Goal: Information Seeking & Learning: Learn about a topic

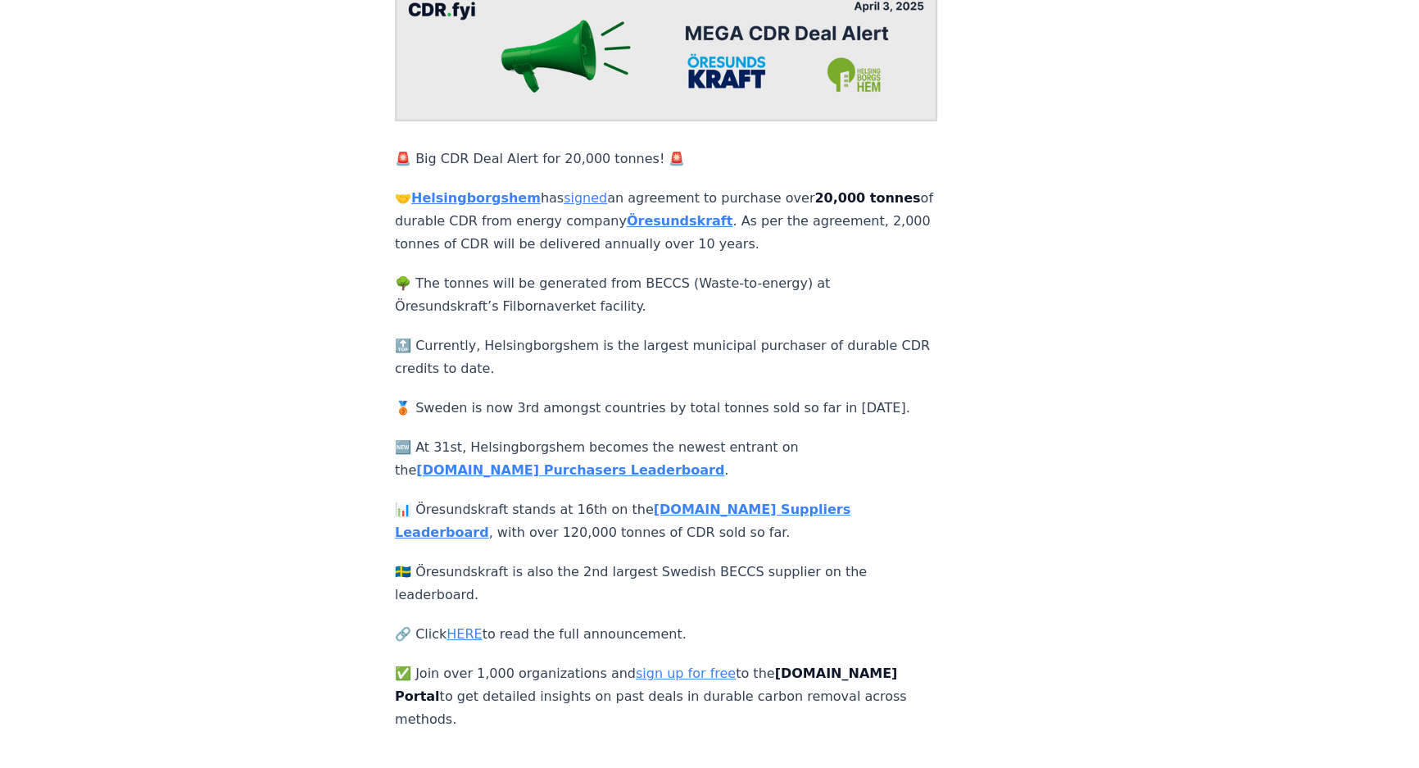
scroll to position [223, 0]
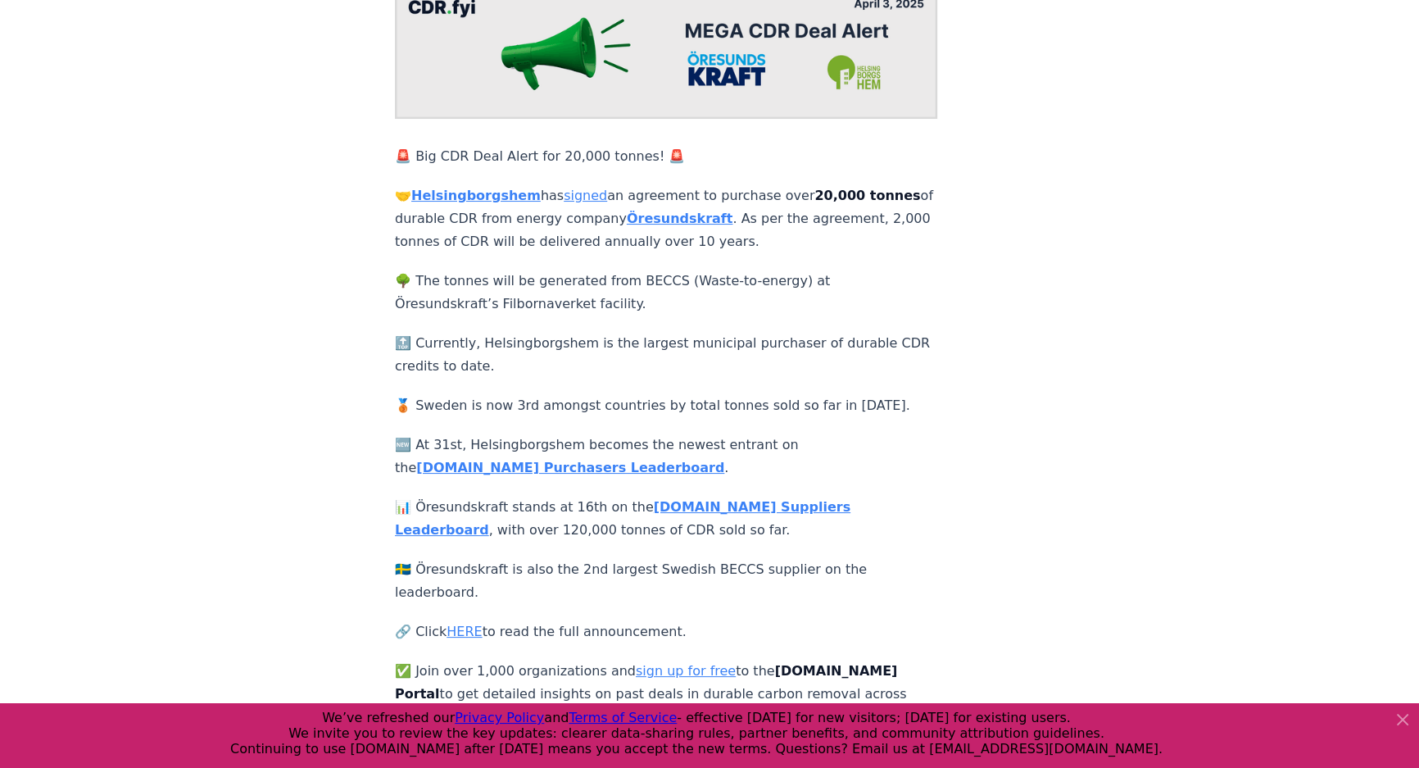
click at [724, 460] on strong "[DOMAIN_NAME] Purchasers Leaderboard" at bounding box center [570, 468] width 308 height 16
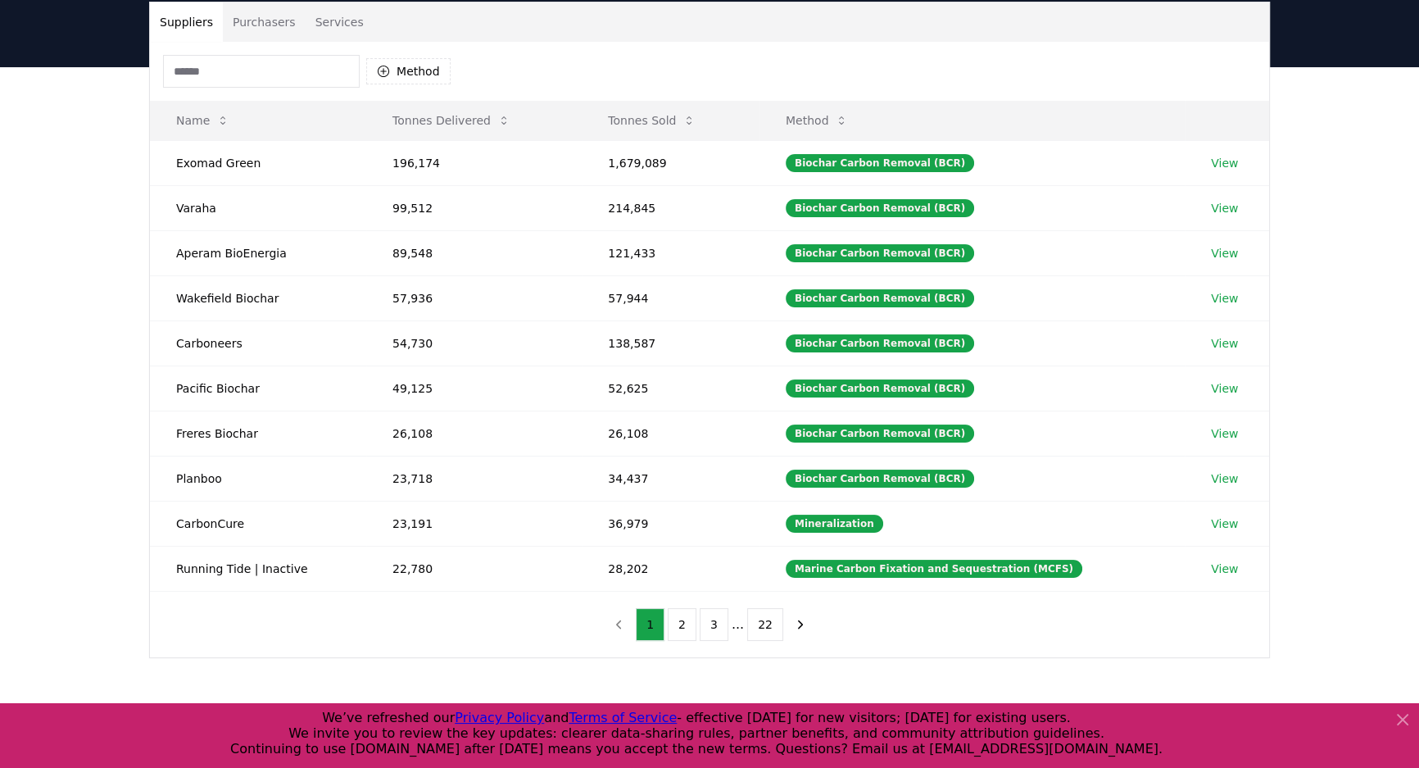
scroll to position [148, 0]
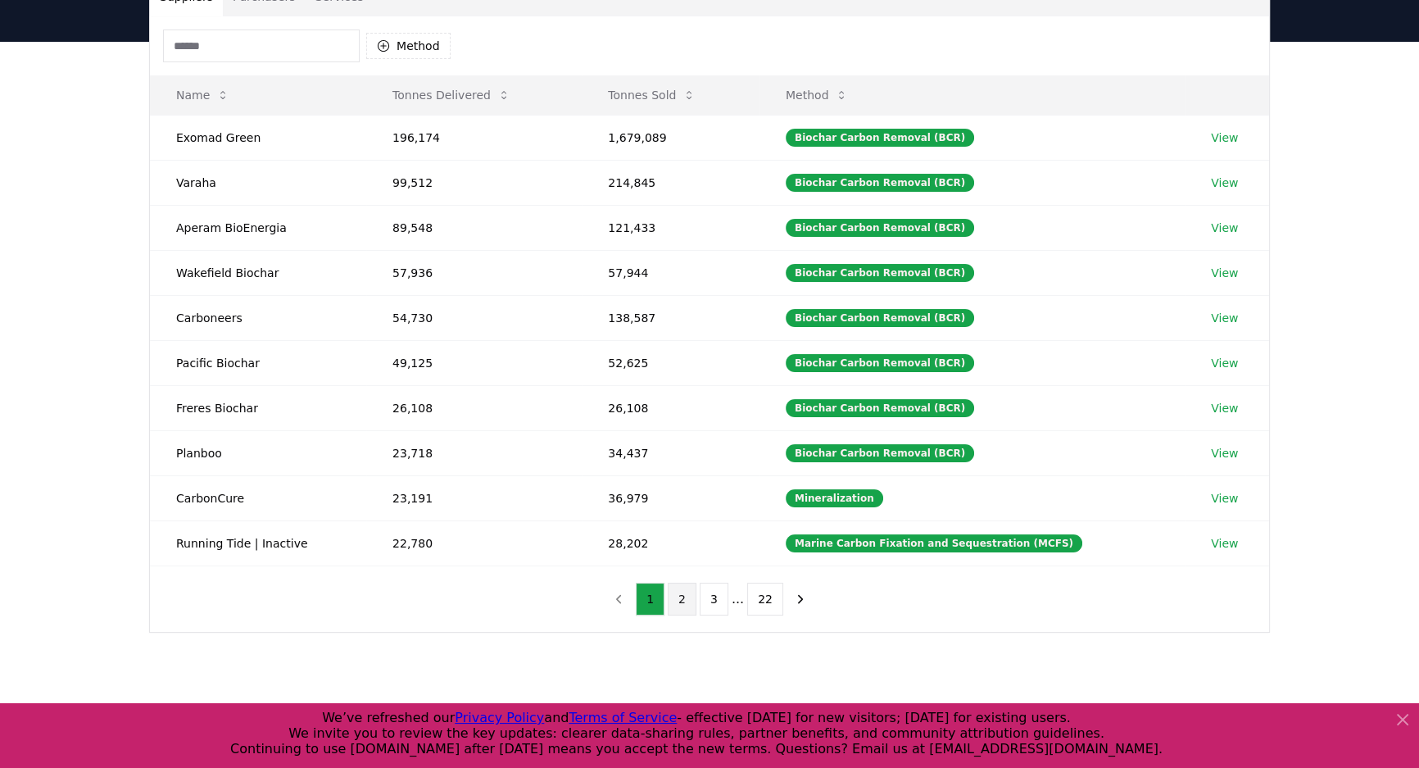
click at [681, 590] on button "2" at bounding box center [682, 599] width 29 height 33
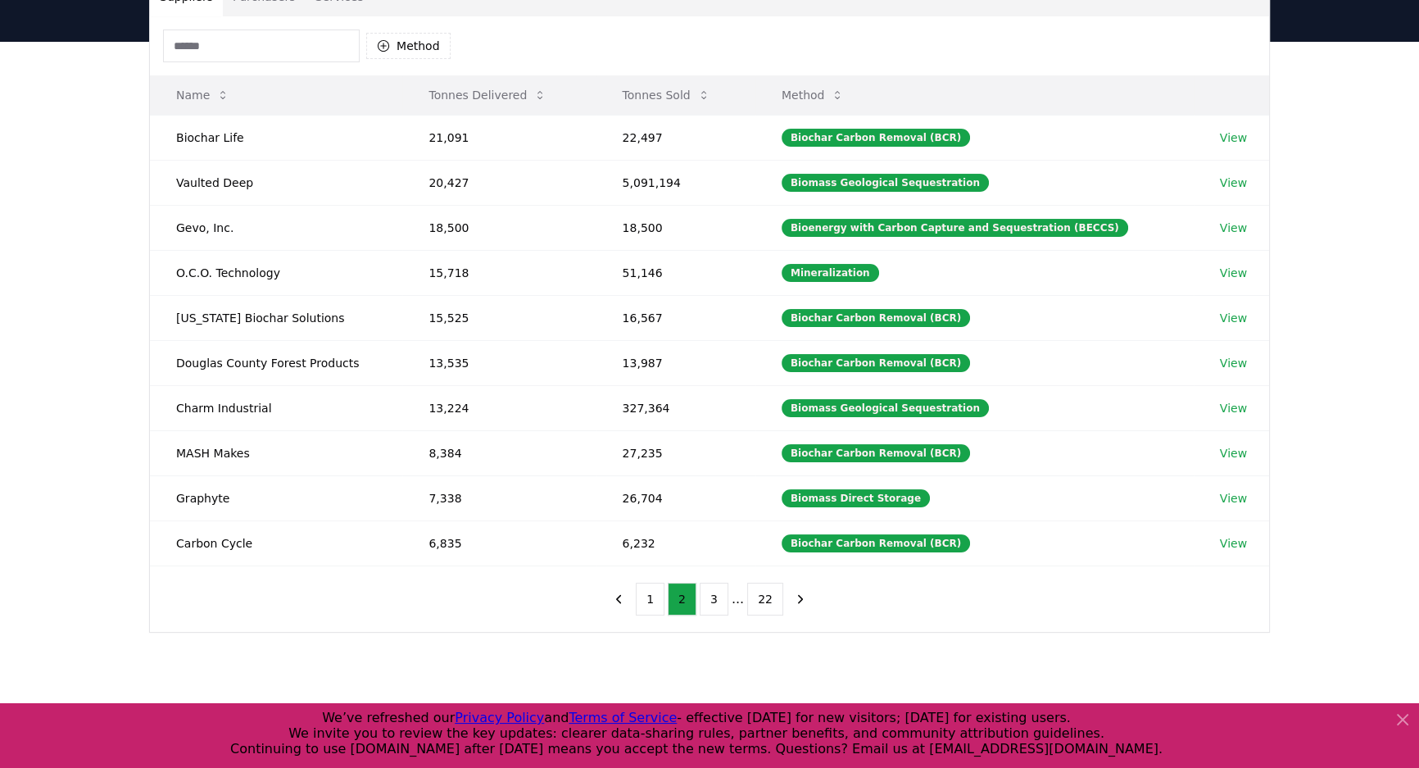
click at [688, 75] on th "Tonnes Sold" at bounding box center [675, 94] width 159 height 39
click at [683, 89] on button "Tonnes Sold" at bounding box center [667, 95] width 114 height 33
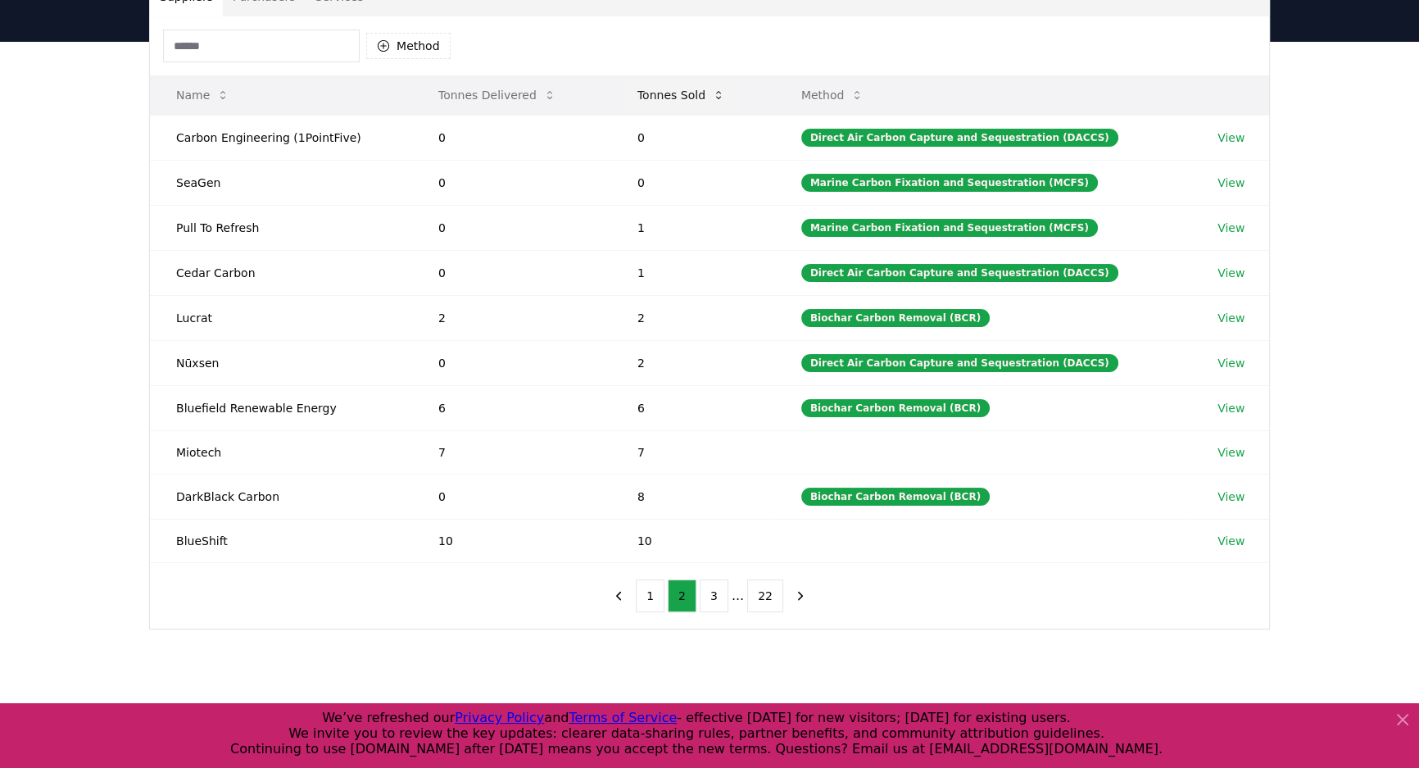
click at [683, 89] on button "Tonnes Sold" at bounding box center [681, 95] width 114 height 33
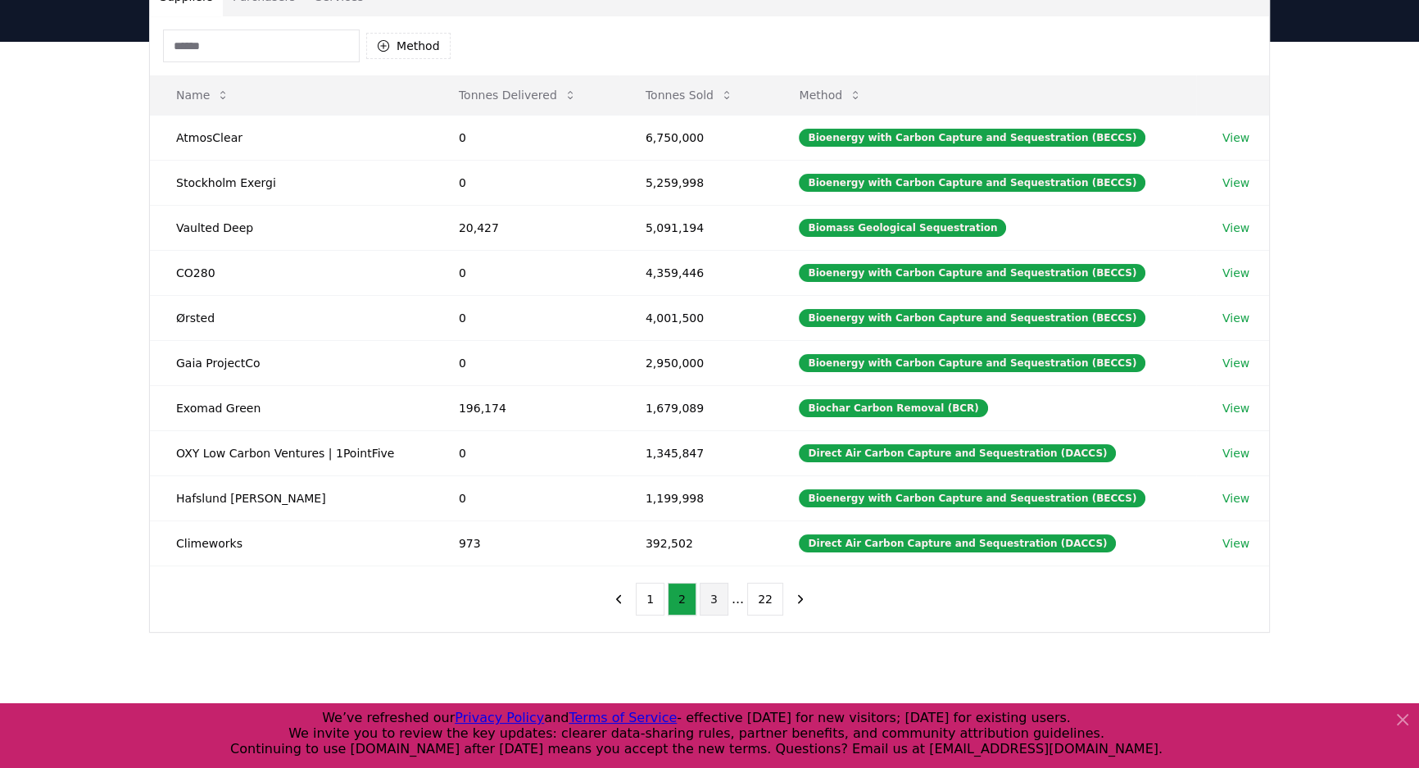
click at [716, 601] on button "3" at bounding box center [714, 599] width 29 height 33
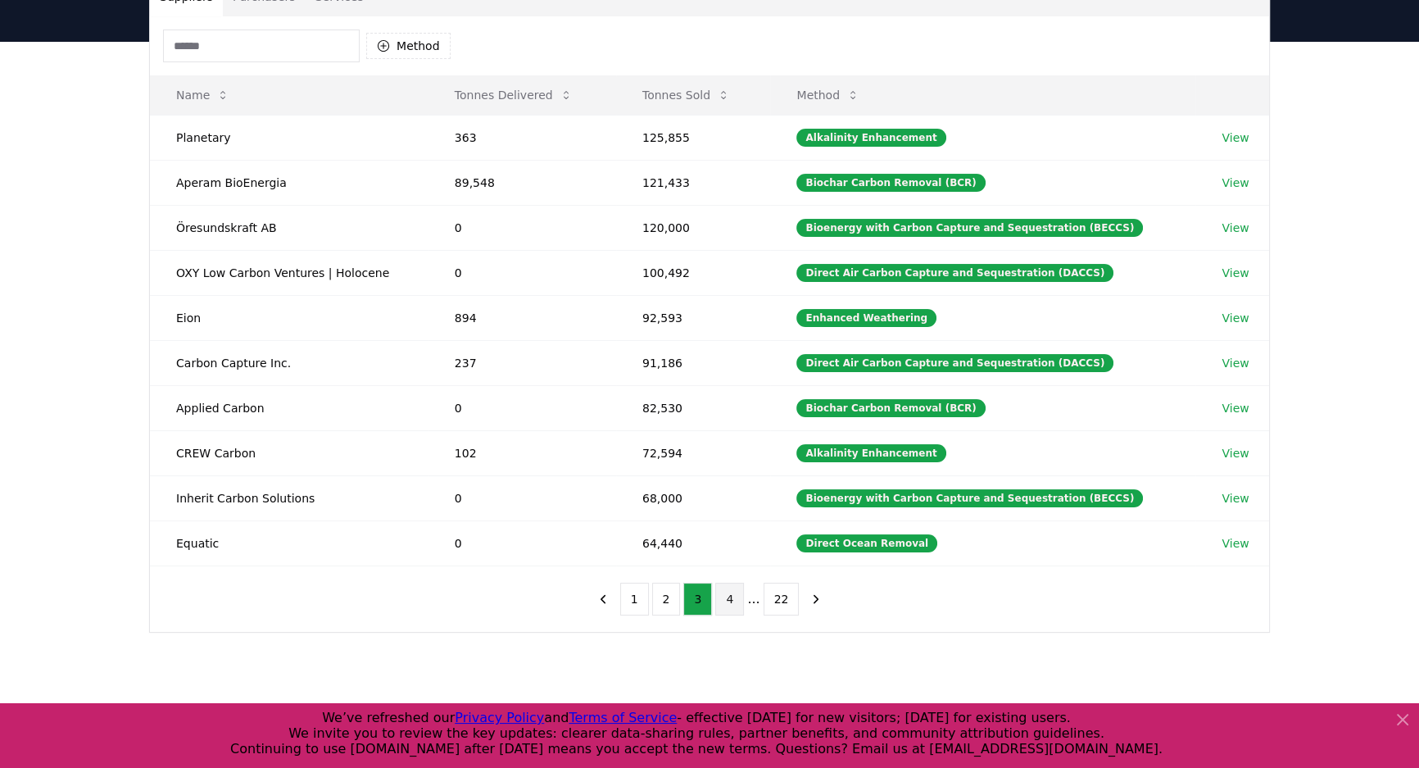
click at [729, 593] on button "4" at bounding box center [729, 599] width 29 height 33
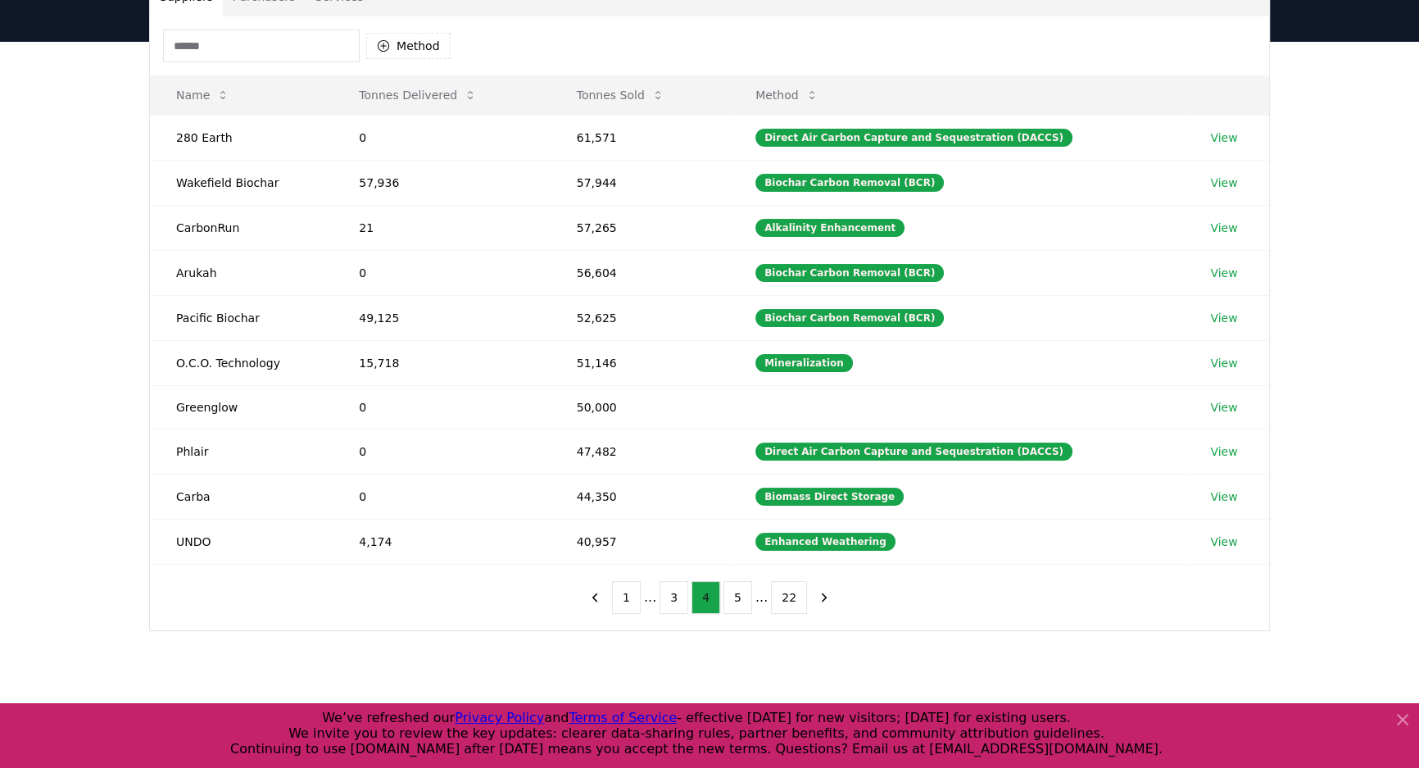
click at [729, 593] on button "5" at bounding box center [737, 597] width 29 height 33
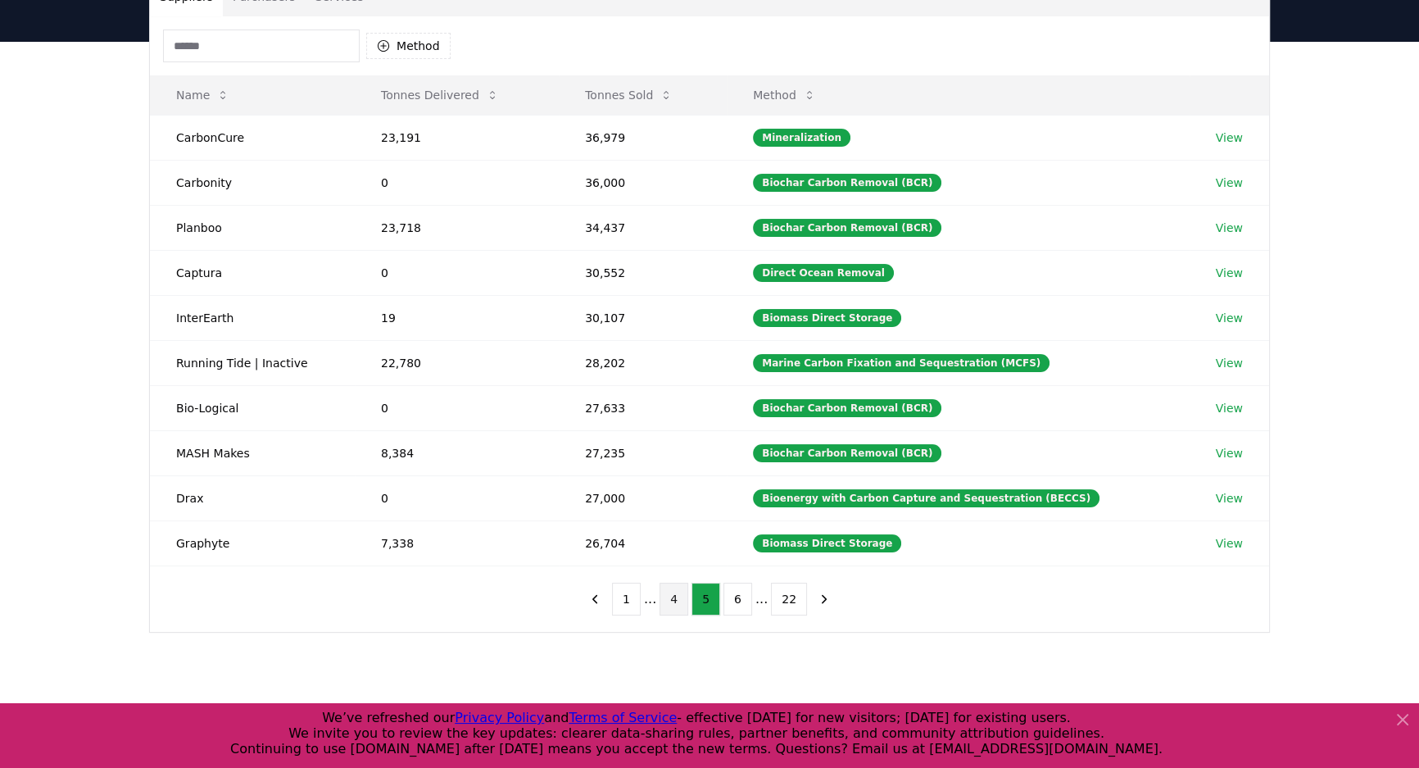
click at [729, 593] on button "6" at bounding box center [737, 599] width 29 height 33
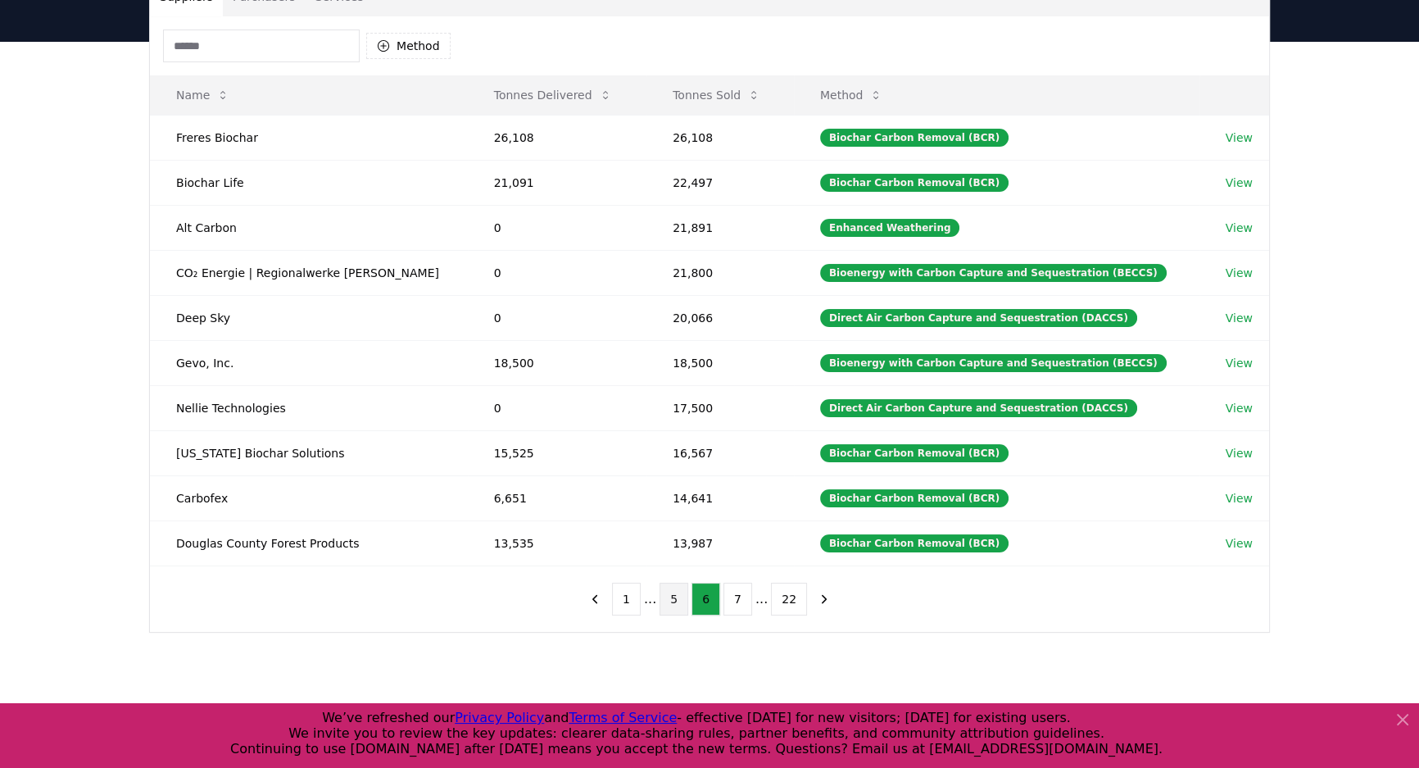
click at [669, 596] on button "5" at bounding box center [674, 599] width 29 height 33
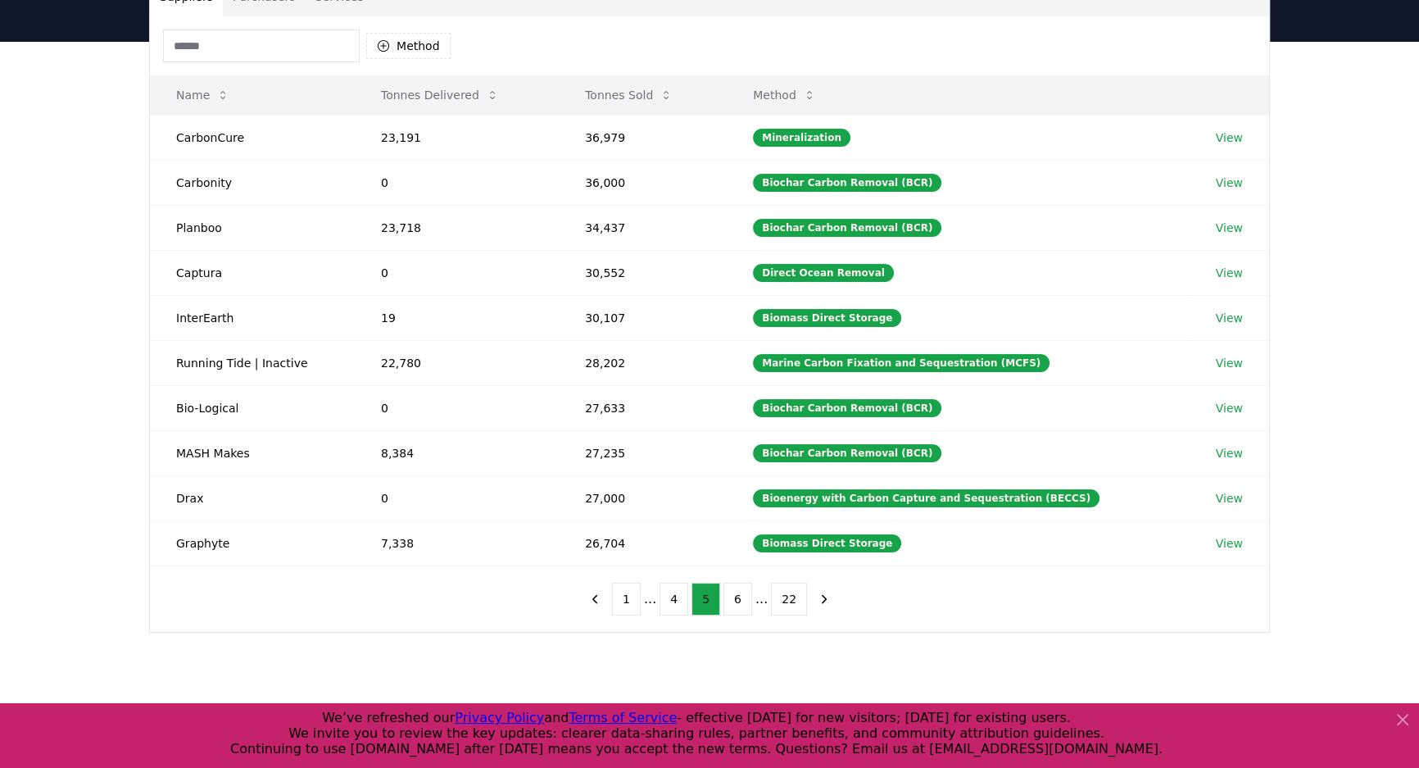
click at [669, 596] on button "4" at bounding box center [674, 599] width 29 height 33
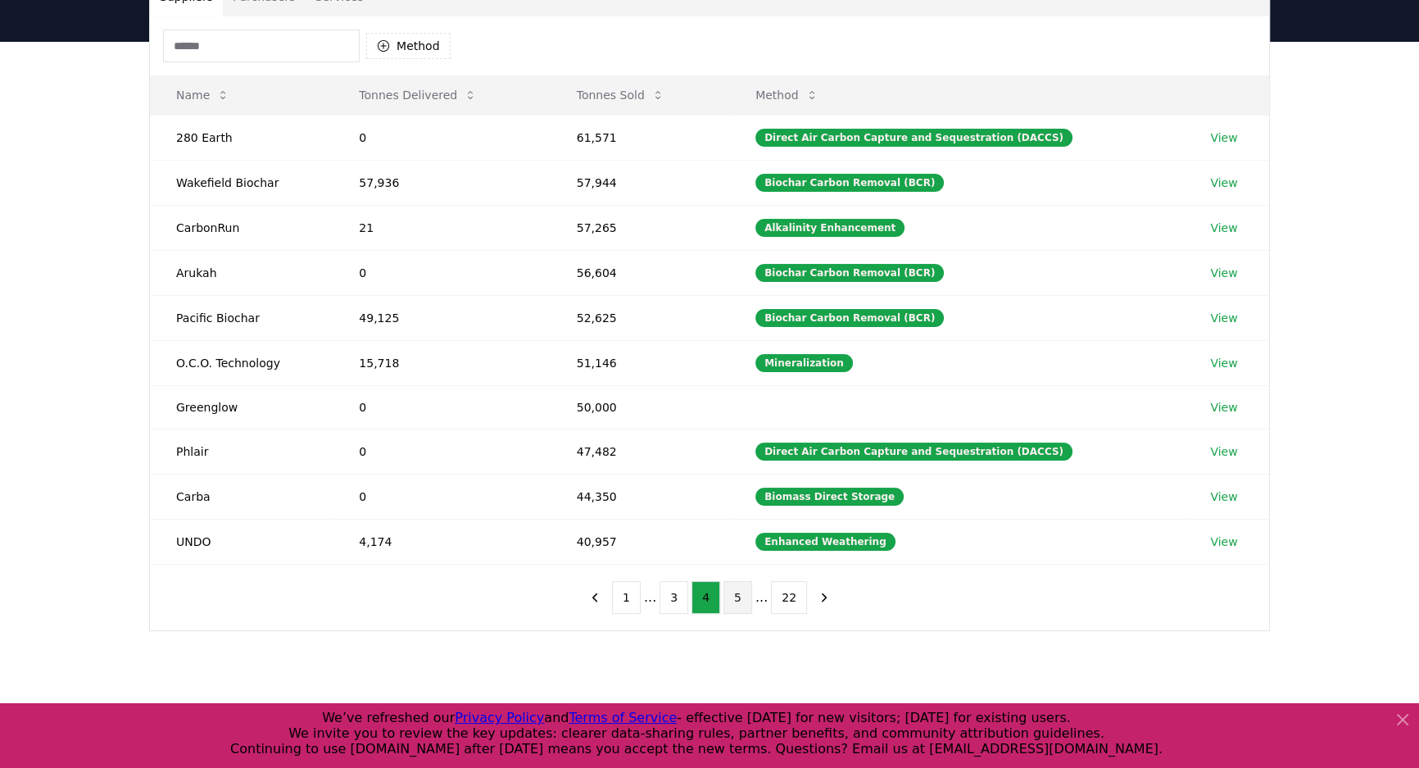
click at [669, 596] on button "3" at bounding box center [674, 597] width 29 height 33
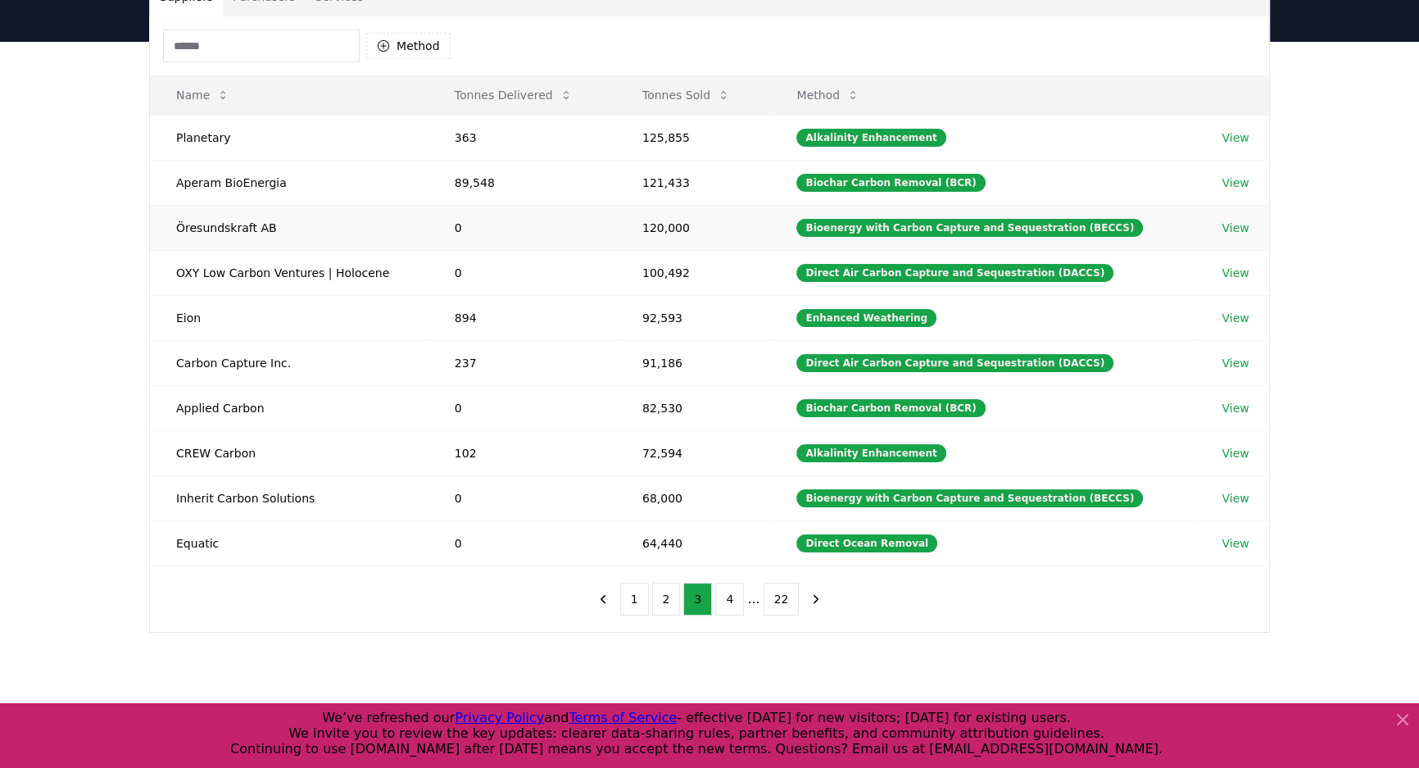
click at [211, 229] on td "Öresundskraft AB" at bounding box center [289, 227] width 279 height 45
click at [804, 234] on td "Bioenergy with Carbon Capture and Sequestration (BECCS)" at bounding box center [982, 227] width 425 height 45
click at [844, 226] on div "Bioenergy with Carbon Capture and Sequestration (BECCS)" at bounding box center [969, 228] width 347 height 18
click at [1231, 229] on link "View" at bounding box center [1235, 228] width 27 height 16
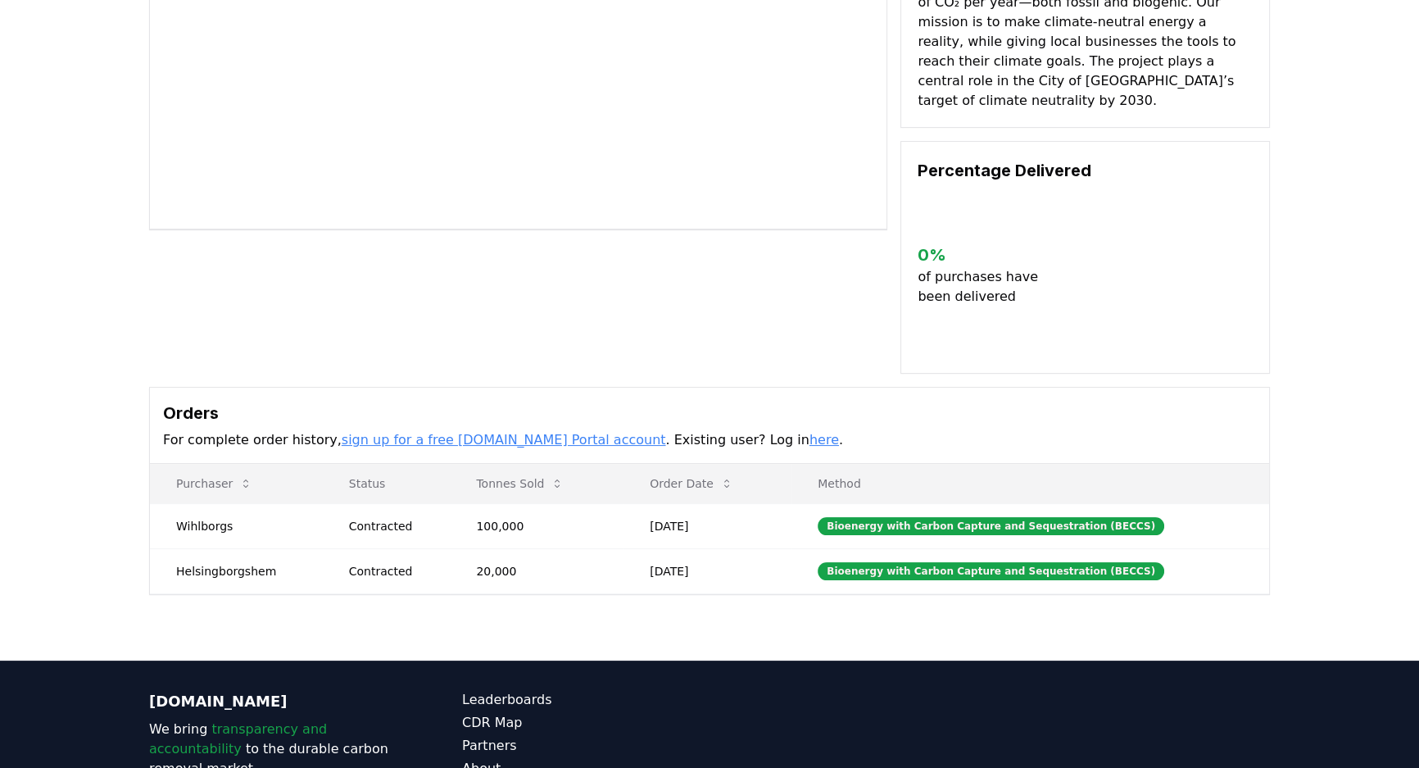
scroll to position [297, 0]
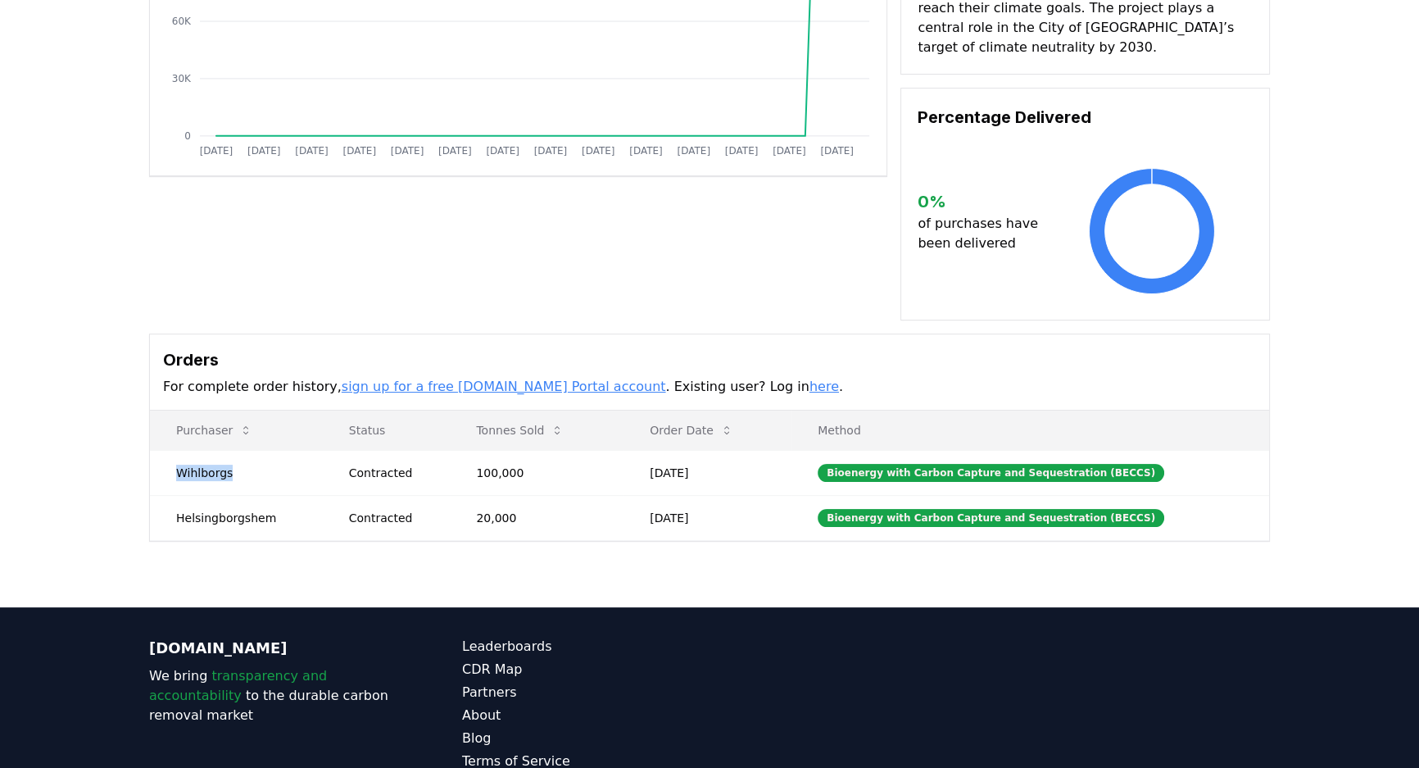
click at [221, 450] on td "Wihlborgs" at bounding box center [236, 472] width 173 height 45
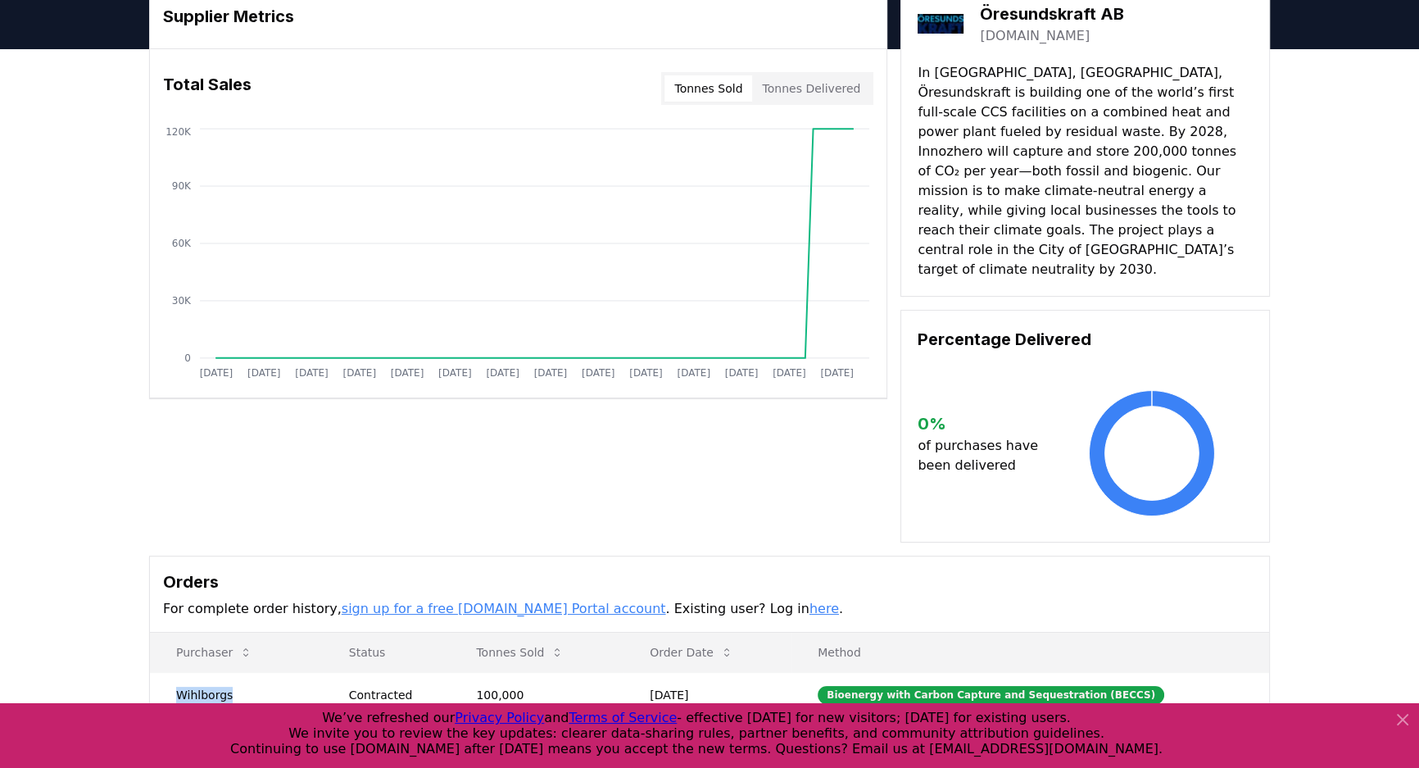
scroll to position [74, 0]
